Goal: Transaction & Acquisition: Purchase product/service

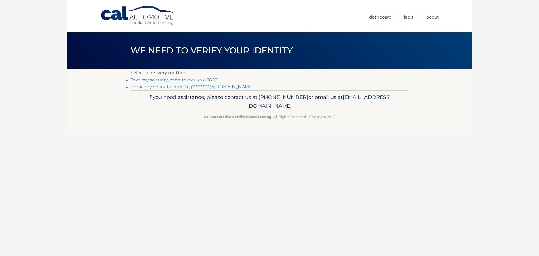
click at [167, 79] on link "Text my security code to xxx-xxx-3653" at bounding box center [174, 79] width 87 height 5
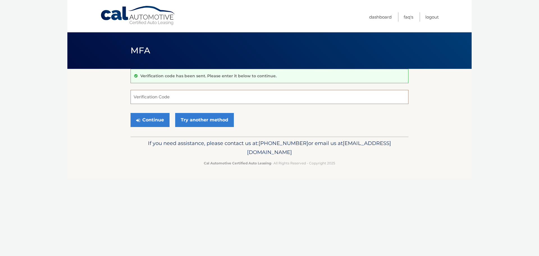
click at [136, 94] on input "Verification Code" at bounding box center [270, 97] width 278 height 14
click at [133, 98] on input "Verification Code" at bounding box center [270, 97] width 278 height 14
type input "403027"
click at [148, 118] on button "Continue" at bounding box center [150, 120] width 39 height 14
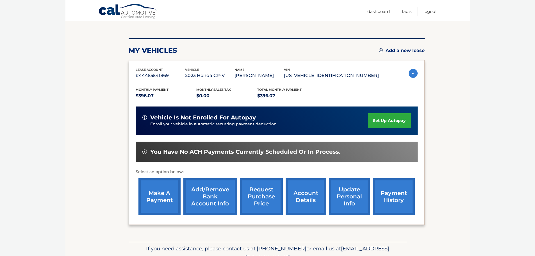
scroll to position [63, 0]
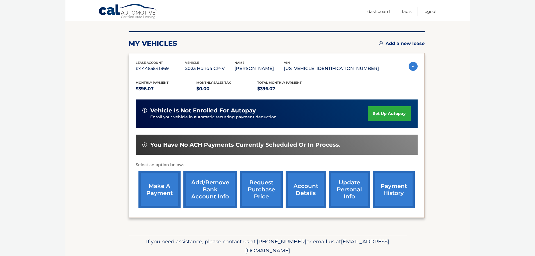
click at [158, 181] on link "make a payment" at bounding box center [159, 189] width 42 height 37
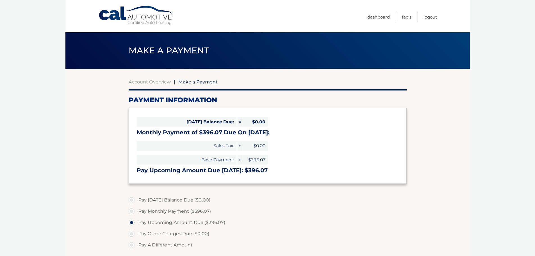
select select "MzZlYzczNjUtOTNlZS00ZTA1LThmZmItY2QxNjMxMjAyMjJk"
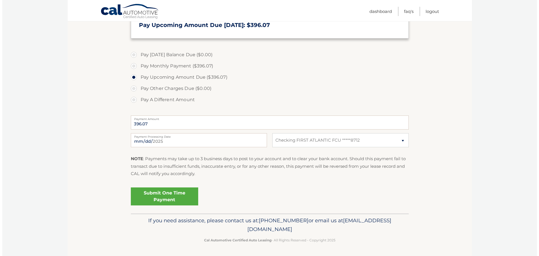
scroll to position [145, 0]
click at [156, 195] on link "Submit One Time Payment" at bounding box center [162, 196] width 67 height 18
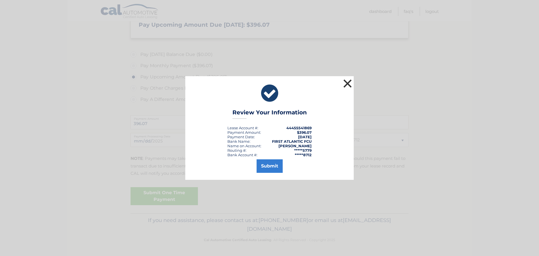
click at [347, 83] on button "×" at bounding box center [347, 83] width 11 height 11
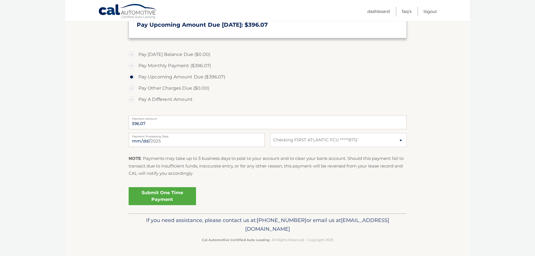
click at [150, 194] on link "Submit One Time Payment" at bounding box center [162, 196] width 67 height 18
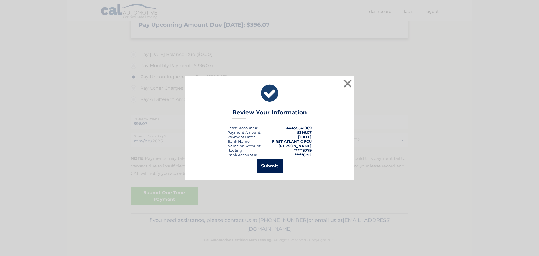
click at [267, 162] on button "Submit" at bounding box center [270, 165] width 26 height 13
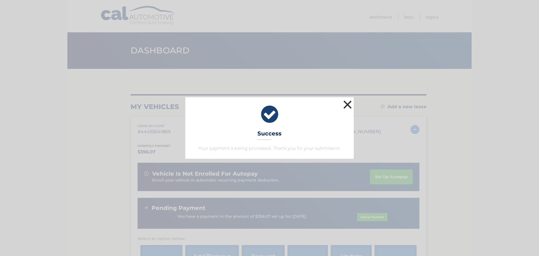
click at [350, 103] on button "×" at bounding box center [347, 104] width 11 height 11
